Goal: Information Seeking & Learning: Find specific page/section

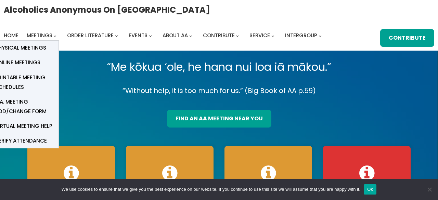
click at [52, 37] on li "Meetings Physical Meetings Online Meetings Printable Meeting Schedules A.A. Mee…" at bounding box center [43, 36] width 33 height 10
click at [41, 61] on link "Online Meetings" at bounding box center [24, 62] width 68 height 15
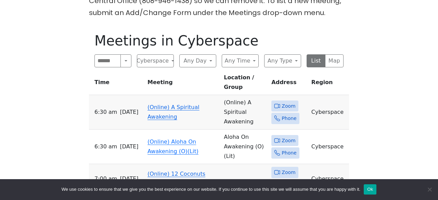
scroll to position [320, 0]
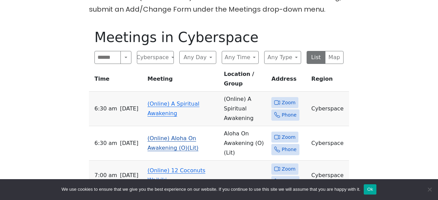
click at [282, 133] on span "Zoom" at bounding box center [289, 137] width 14 height 9
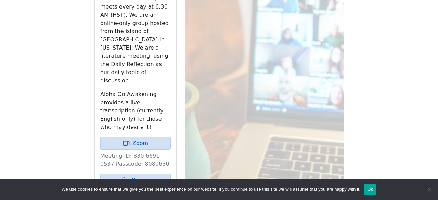
scroll to position [496, 0]
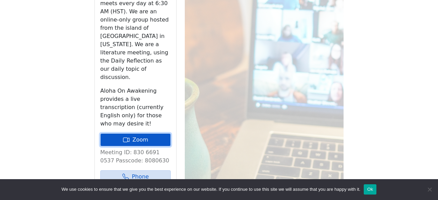
click at [159, 133] on link "Zoom" at bounding box center [135, 139] width 70 height 13
